Goal: Navigation & Orientation: Find specific page/section

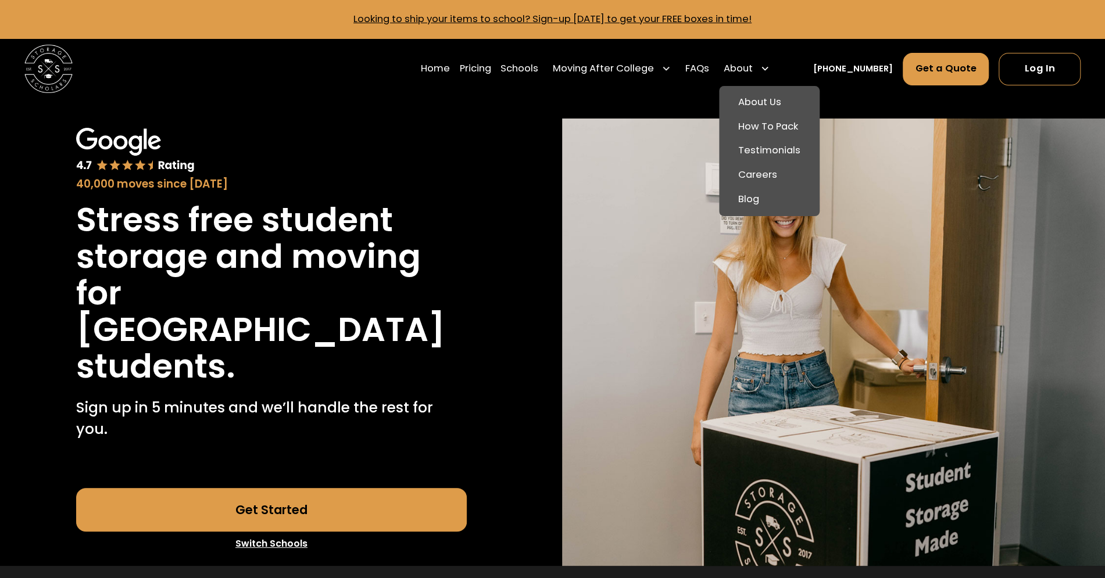
click at [753, 66] on div "About" at bounding box center [738, 69] width 29 height 15
click at [779, 96] on link "About Us" at bounding box center [769, 103] width 91 height 24
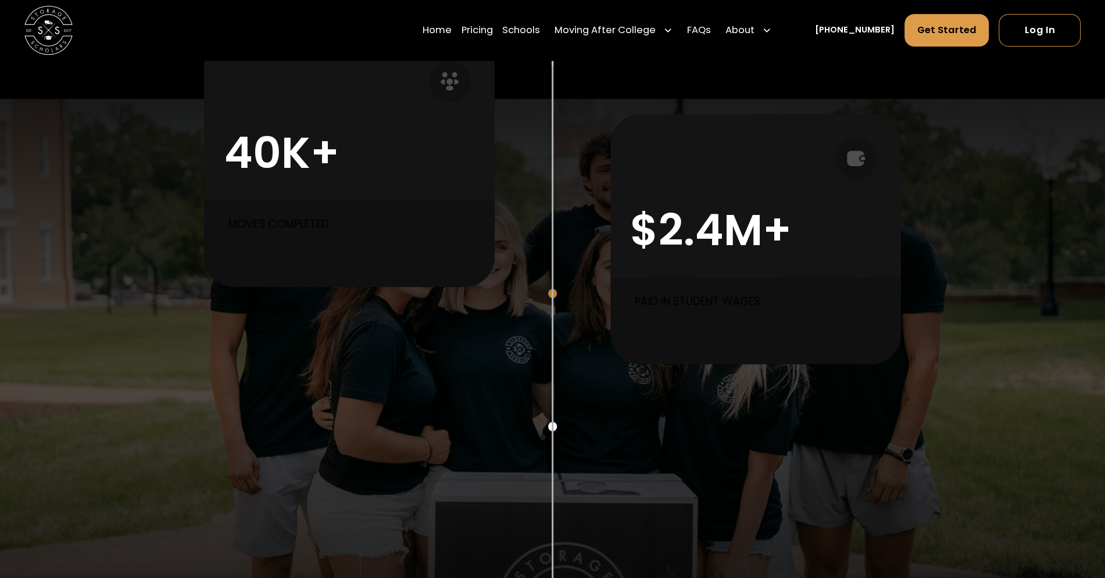
scroll to position [756, 0]
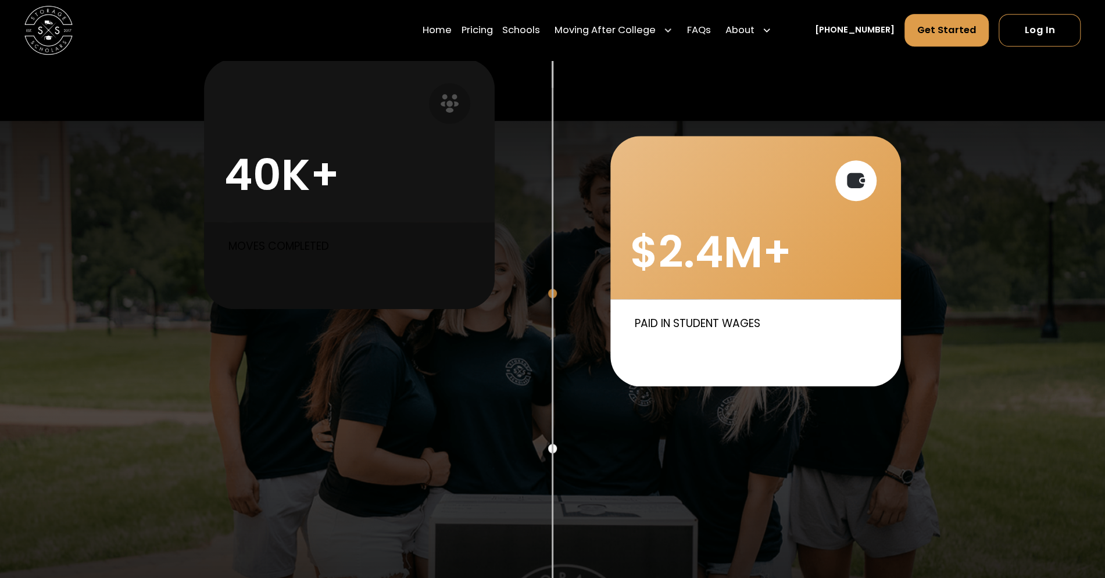
click at [781, 256] on div "$2.4M+" at bounding box center [711, 252] width 162 height 52
click at [728, 344] on div "Paid in Student Wages" at bounding box center [755, 342] width 290 height 87
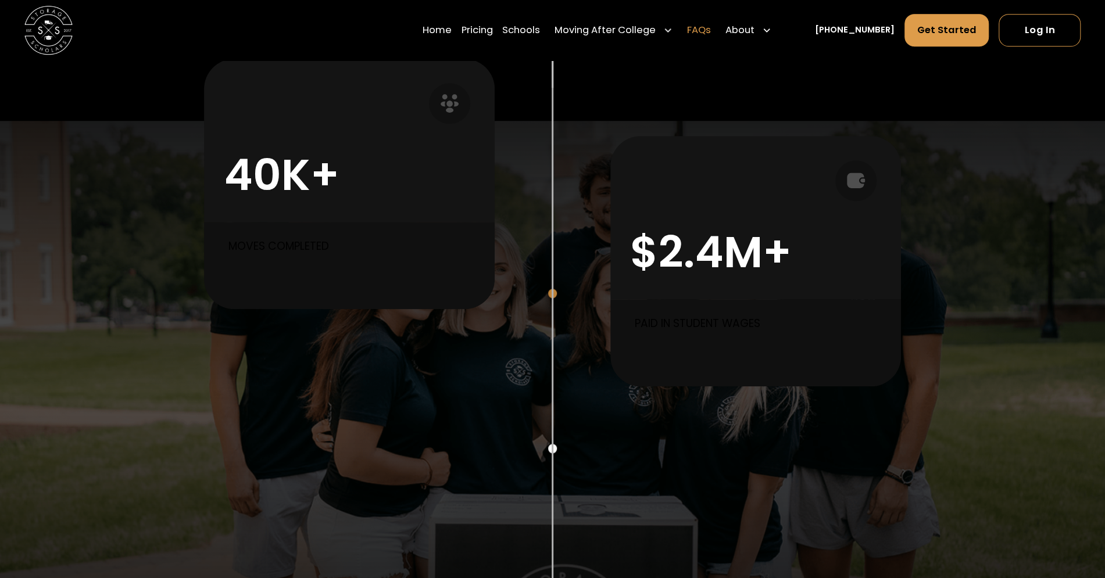
click at [711, 27] on link "FAQs" at bounding box center [699, 30] width 24 height 34
